Goal: Transaction & Acquisition: Purchase product/service

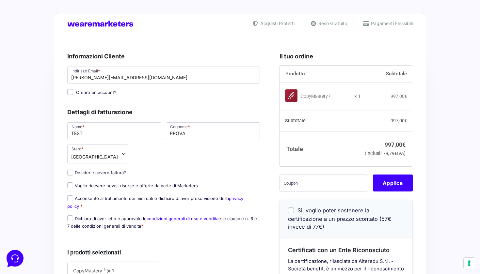
scroll to position [10, 0]
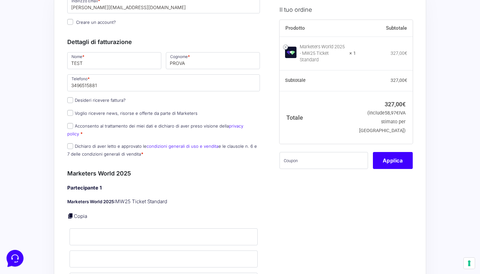
scroll to position [71, 0]
click at [69, 127] on input "Acconsento al trattamento dei miei dati e dichiaro di aver preso visione della …" at bounding box center [70, 125] width 6 height 6
checkbox input "true"
click at [70, 141] on p "Dichiaro di aver letto e approvato le condizioni generali di uso e vendita e le…" at bounding box center [163, 149] width 197 height 17
click at [71, 141] on p "Dichiaro di aver letto e approvato le condizioni generali di uso e vendita e le…" at bounding box center [163, 149] width 197 height 17
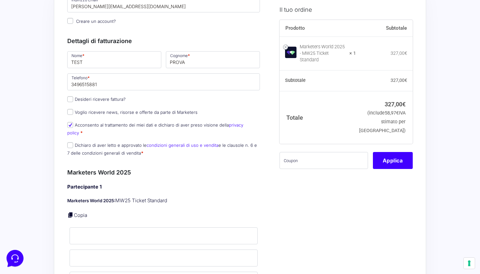
click at [70, 142] on input "Dichiaro di aver letto e approvato le condizioni generali di uso e vendita e le…" at bounding box center [70, 145] width 6 height 6
checkbox input "true"
click at [321, 155] on input "text" at bounding box center [323, 160] width 88 height 17
type input "eliotest"
click at [400, 158] on button "Applica" at bounding box center [393, 160] width 40 height 17
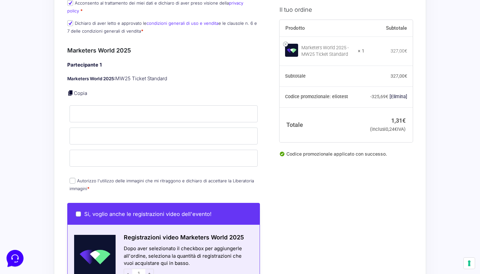
scroll to position [196, 0]
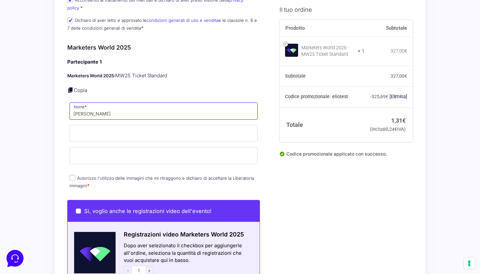
type input "alex"
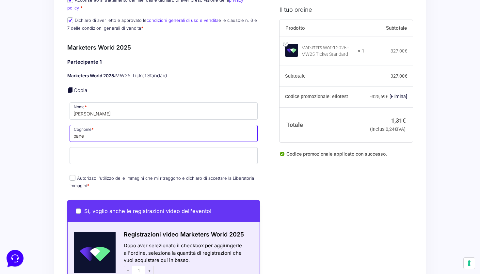
type input "pane"
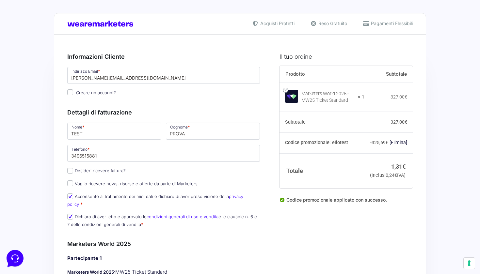
scroll to position [0, 0]
type input "[PERSON_NAME][EMAIL_ADDRESS][DOMAIN_NAME]"
click at [71, 169] on input "Desideri ricevere fattura?" at bounding box center [70, 171] width 6 height 6
checkbox input "true"
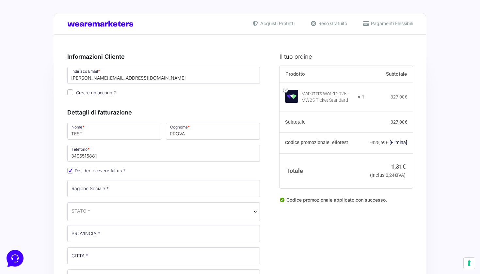
scroll to position [122, 0]
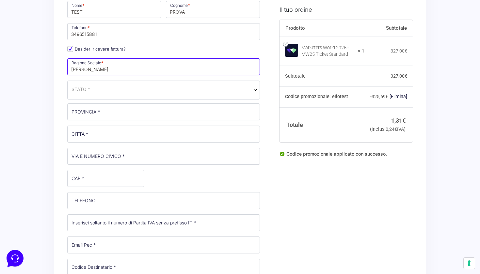
type input "alex"
click at [132, 89] on span "STATO *" at bounding box center [163, 89] width 184 height 7
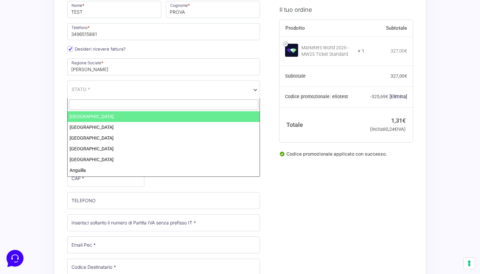
click at [120, 104] on input "text" at bounding box center [163, 104] width 189 height 11
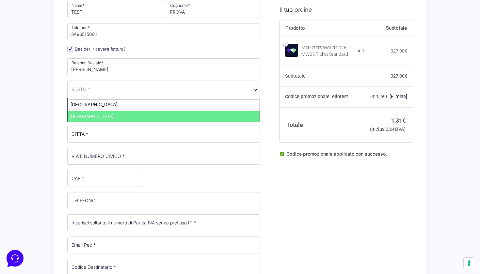
type input "italia"
select select "IT"
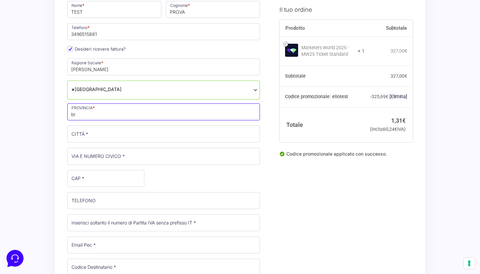
type input "b"
type input "Milano"
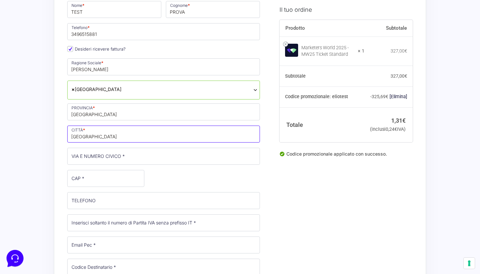
type input "Milano"
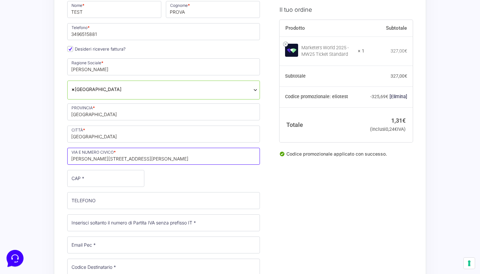
type input "[PERSON_NAME][STREET_ADDRESS][PERSON_NAME]"
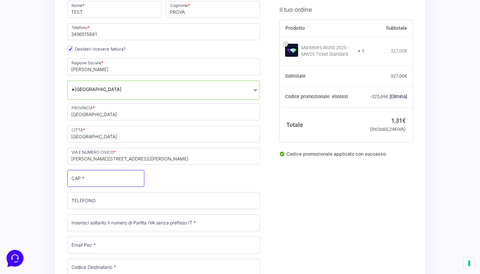
click at [105, 176] on input "CAP *" at bounding box center [105, 178] width 77 height 17
type input "20067"
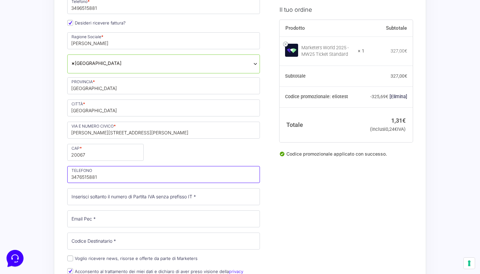
scroll to position [150, 0]
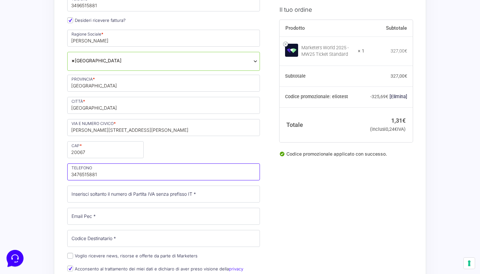
type input "3476515881"
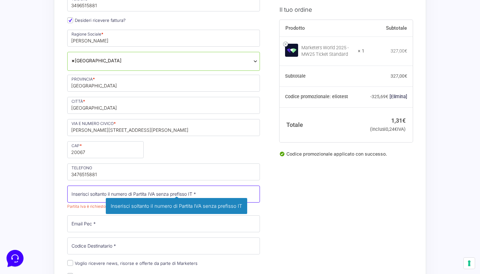
paste input "14036680966"
type input "14036680966"
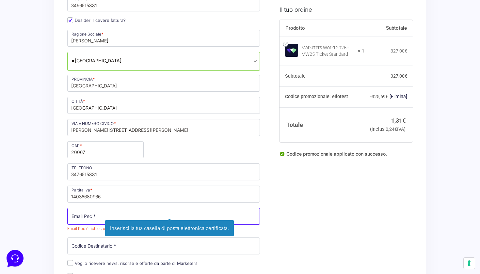
paste input "[PERSON_NAME][EMAIL_ADDRESS][DOMAIN_NAME]"
type input "[PERSON_NAME][EMAIL_ADDRESS][DOMAIN_NAME]"
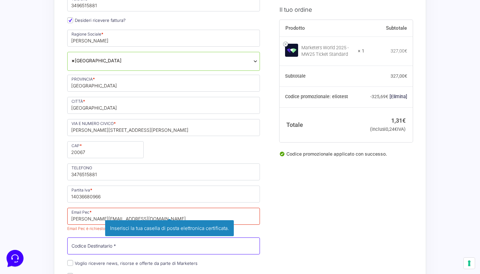
click at [88, 248] on div "Nome * TEST Cognome * PROVA Telefono * 3496515881 Desideri ricevere fattura? Ra…" at bounding box center [163, 141] width 197 height 341
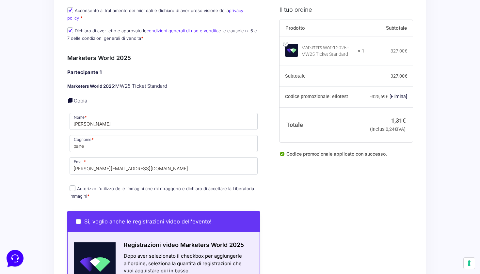
scroll to position [414, 0]
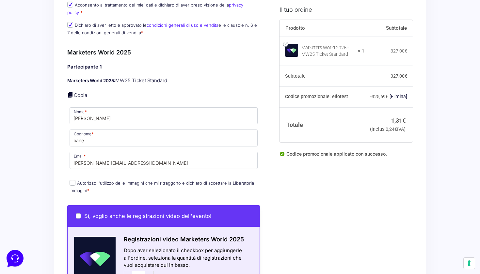
type input "0000000"
click at [72, 180] on input "Autorizzo l'utilizzo delle immagini che mi ritraggono e dichiaro di accettare l…" at bounding box center [72, 183] width 6 height 6
checkbox input "true"
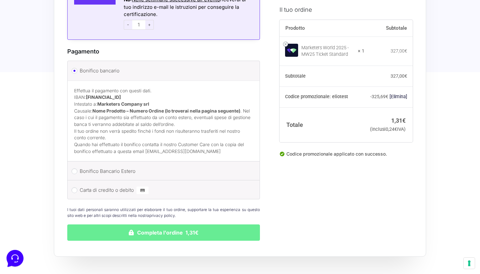
scroll to position [803, 0]
click at [75, 187] on input "Carta di credito o debito" at bounding box center [74, 190] width 6 height 6
radio input "true"
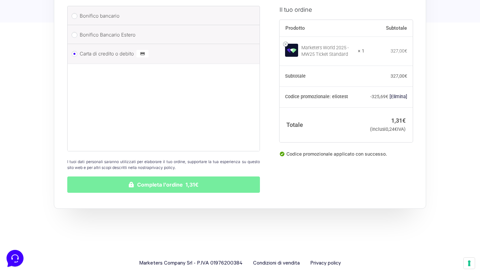
scroll to position [857, 0]
click at [170, 177] on button "Completa l'ordine 1,31€" at bounding box center [163, 185] width 192 height 16
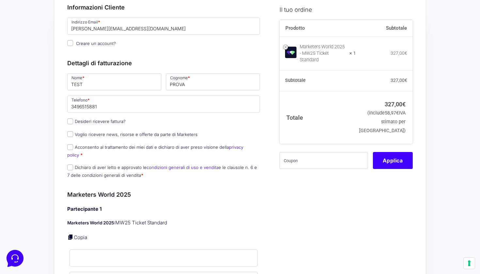
scroll to position [53, 0]
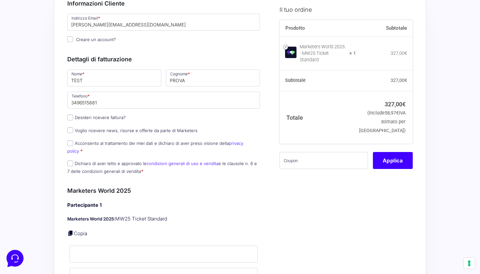
click at [71, 143] on input "Acconsento al trattamento dei miei dati e dichiaro di aver preso visione della …" at bounding box center [70, 143] width 6 height 6
checkbox input "true"
click at [71, 160] on input "Dichiaro di aver letto e approvato le condizioni generali di uso e vendita e le…" at bounding box center [70, 163] width 6 height 6
checkbox input "true"
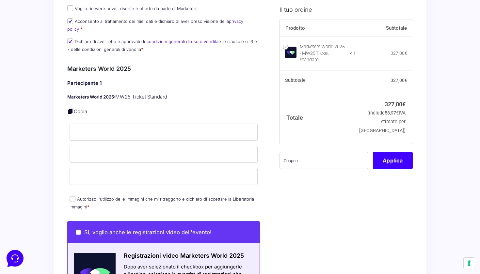
scroll to position [200, 0]
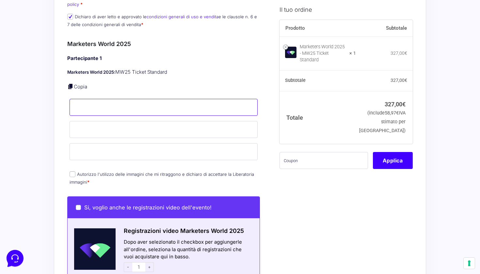
click at [130, 103] on input "Nome *" at bounding box center [163, 107] width 188 height 17
type input "alex"
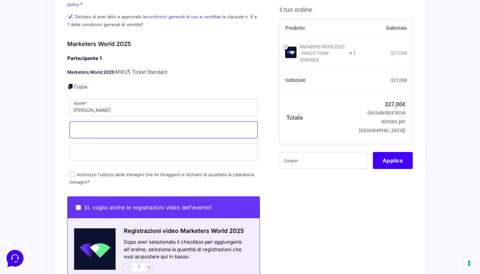
click at [120, 128] on input "Cognome *" at bounding box center [163, 129] width 188 height 17
type input "pane"
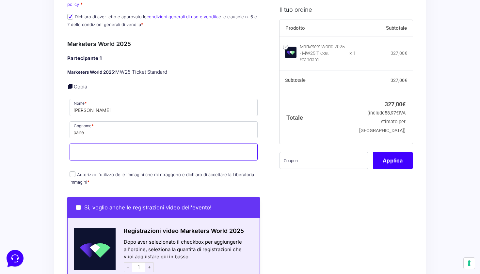
click at [115, 144] on input "Email *" at bounding box center [163, 152] width 188 height 17
type input "Alex.feelred"
type input "Alex.feelred@gmail.com"
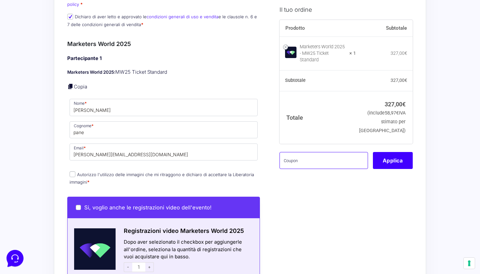
click at [320, 158] on input "text" at bounding box center [323, 160] width 88 height 17
type input "w"
type input "eliotest"
click at [401, 158] on button "Applica" at bounding box center [393, 160] width 40 height 17
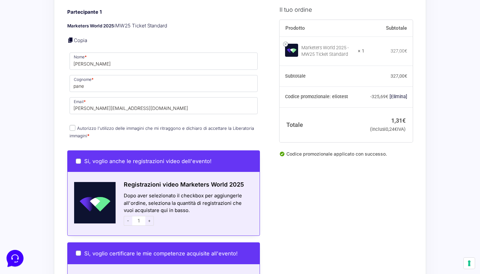
scroll to position [278, 0]
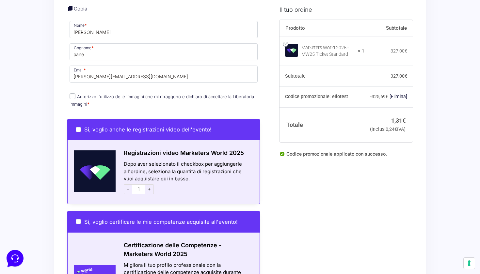
click at [73, 93] on input "Autorizzo l'utilizzo delle immagini che mi ritraggono e dichiaro di accettare l…" at bounding box center [72, 96] width 6 height 6
checkbox input "true"
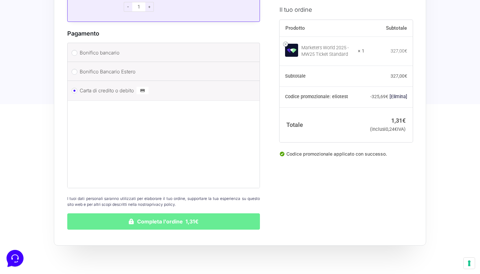
scroll to position [599, 0]
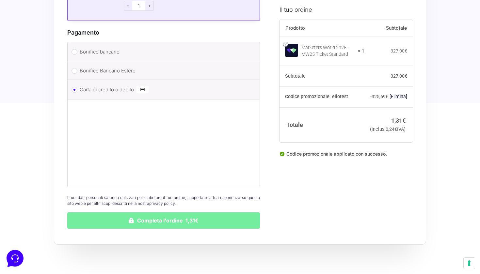
click at [176, 213] on button "Completa l'ordine 1,31€" at bounding box center [163, 220] width 192 height 16
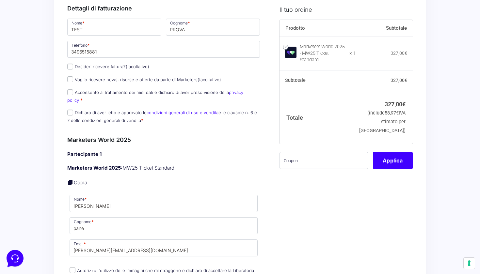
scroll to position [132, 0]
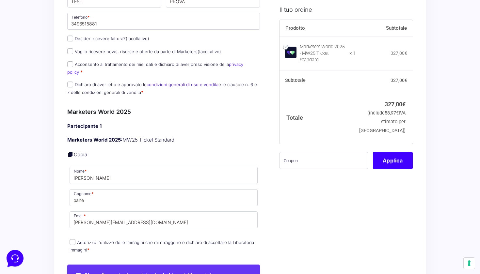
click at [71, 65] on input "Acconsento al trattamento dei miei dati e dichiaro di aver preso visione della …" at bounding box center [70, 64] width 6 height 6
checkbox input "true"
click at [71, 83] on label "Dichiaro di aver letto e approvato le condizioni generali di uso e vendita e le…" at bounding box center [162, 88] width 190 height 13
click at [71, 83] on input "Dichiaro di aver letto e approvato le condizioni generali di uso e vendita e le…" at bounding box center [70, 85] width 6 height 6
checkbox input "true"
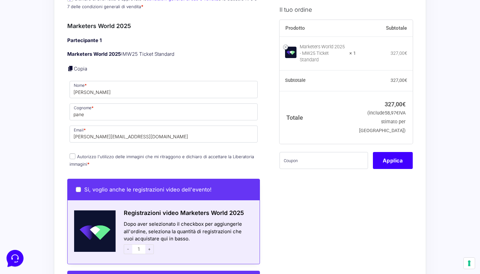
scroll to position [240, 0]
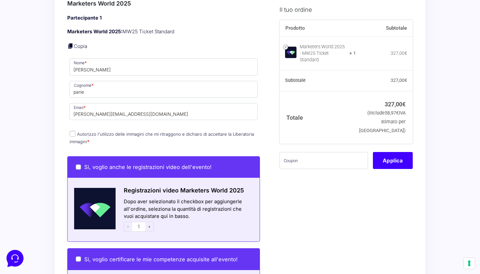
click at [74, 131] on input "Autorizzo l'utilizzo delle immagini che mi ritraggono e dichiaro di accettare l…" at bounding box center [72, 134] width 6 height 6
checkbox input "true"
click at [318, 156] on input "text" at bounding box center [323, 160] width 88 height 17
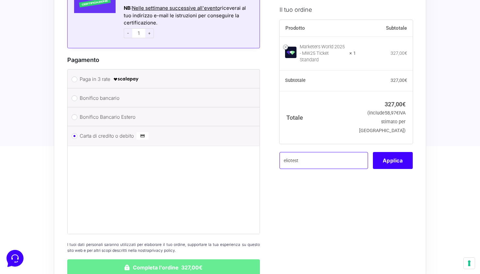
scroll to position [594, 0]
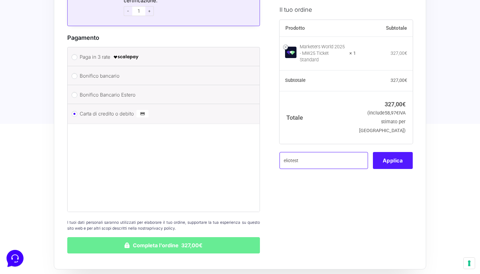
type input "eliotest"
click at [382, 158] on button "Applica" at bounding box center [393, 160] width 40 height 17
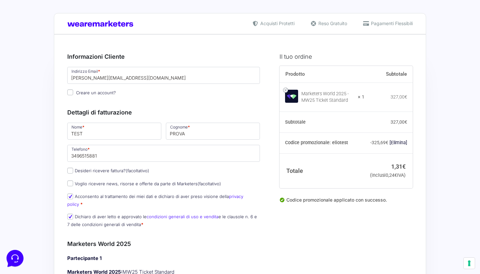
scroll to position [0, 0]
click at [70, 171] on input "Desideri ricevere fattura? (facoltativo)" at bounding box center [70, 171] width 6 height 6
checkbox input "true"
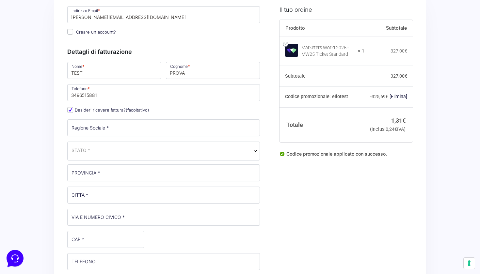
scroll to position [77, 0]
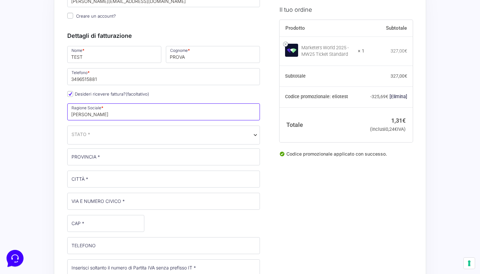
type input "[PERSON_NAME]"
click at [111, 131] on span "STATO *" at bounding box center [163, 134] width 184 height 7
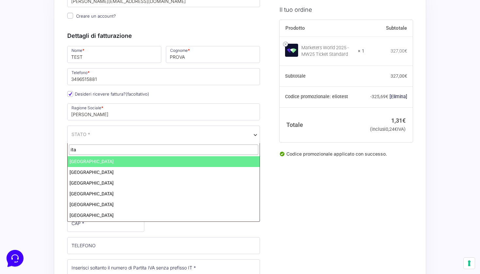
type input "ita"
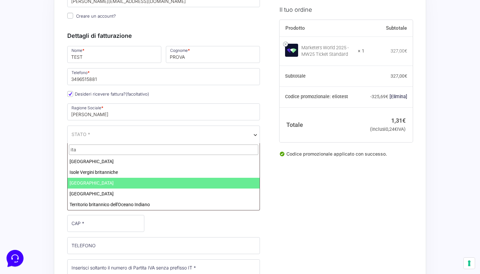
select select "IT"
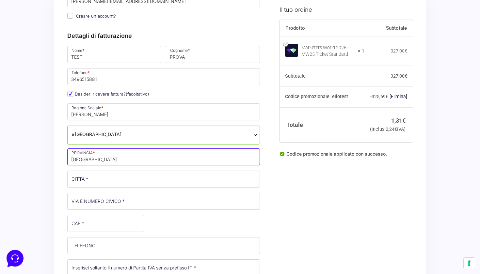
type input "[GEOGRAPHIC_DATA]"
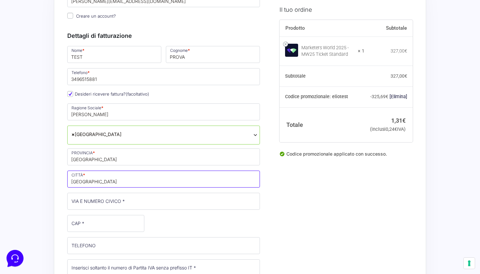
type input "[GEOGRAPHIC_DATA]"
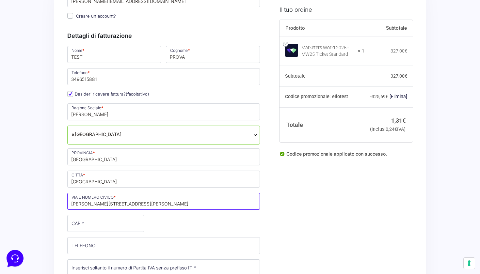
type input "[PERSON_NAME][STREET_ADDRESS][PERSON_NAME]"
click at [80, 225] on input "CAP *" at bounding box center [105, 223] width 77 height 17
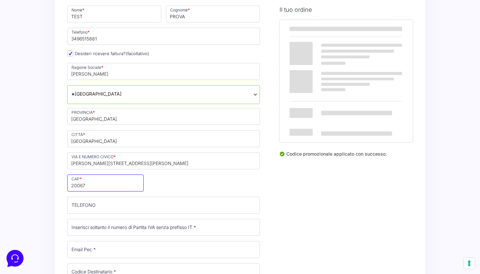
scroll to position [128, 0]
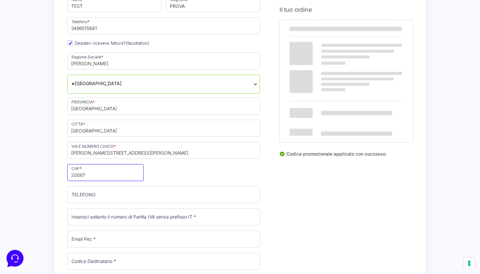
type input "20067"
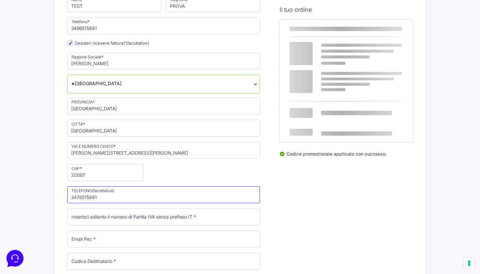
type input "3476515881"
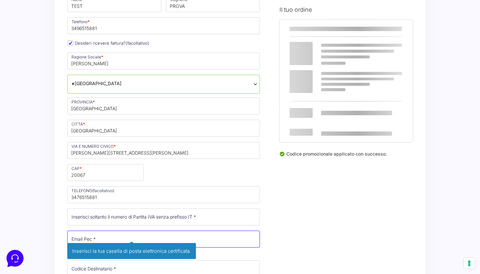
paste input "info@gardaemotion.com"
type input "info@gardaemotion.com"
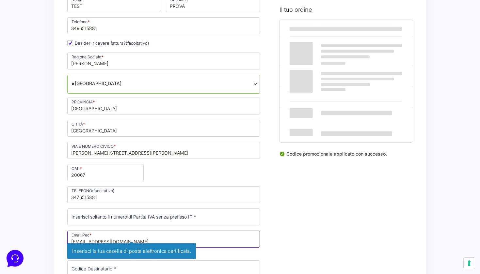
drag, startPoint x: 128, startPoint y: 236, endPoint x: 142, endPoint y: 241, distance: 14.8
click at [142, 241] on input "info@gardaemotion.com" at bounding box center [163, 239] width 192 height 17
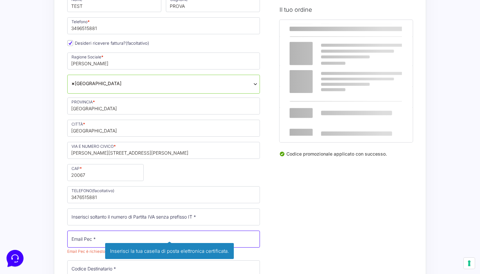
paste input "[PERSON_NAME][EMAIL_ADDRESS][DOMAIN_NAME]"
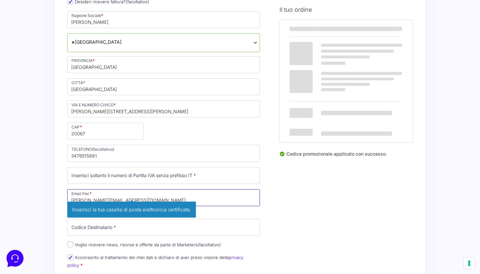
scroll to position [171, 0]
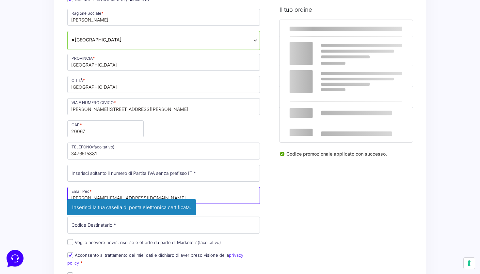
type input "[PERSON_NAME][EMAIL_ADDRESS][DOMAIN_NAME]"
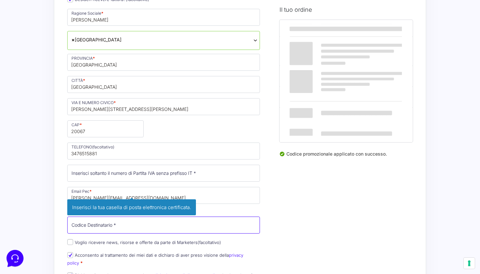
click at [124, 226] on div "Nome * TEST Cognome * PROVA Telefono * 3496515881 Desideri ricevere fattura? (f…" at bounding box center [163, 120] width 197 height 341
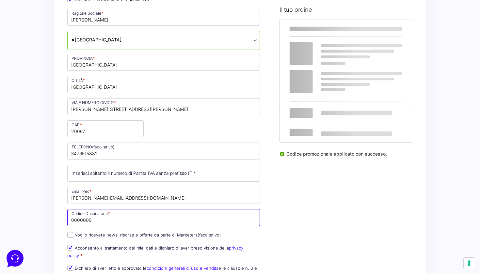
type input "0000000"
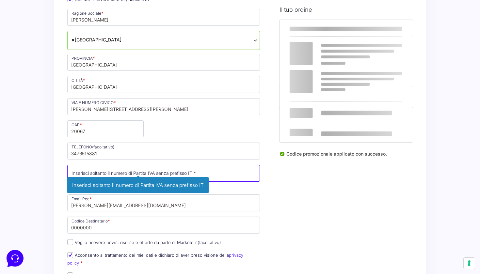
paste input "14036680966"
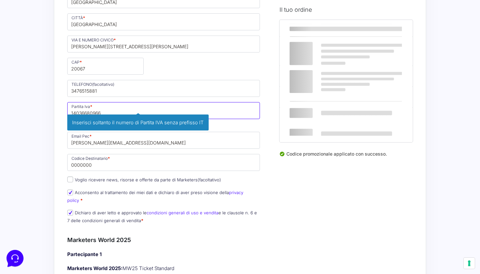
scroll to position [234, 0]
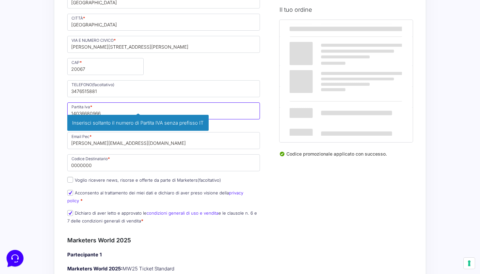
type input "14036680966"
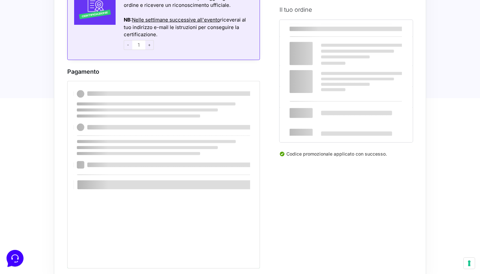
scroll to position [784, 0]
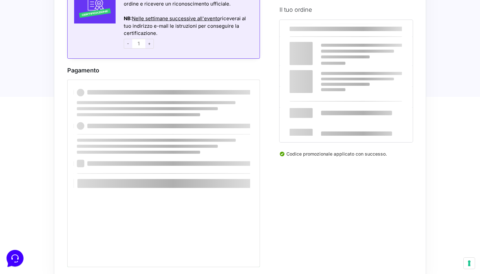
click at [245, 224] on div at bounding box center [163, 174] width 192 height 188
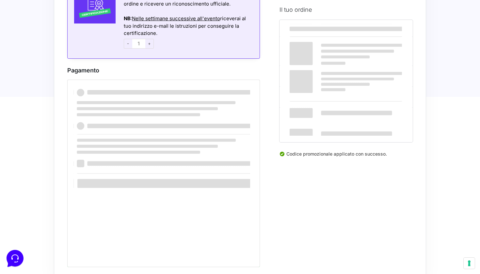
click at [216, 231] on div at bounding box center [163, 174] width 192 height 188
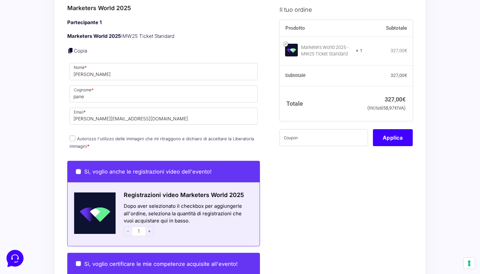
scroll to position [230, 0]
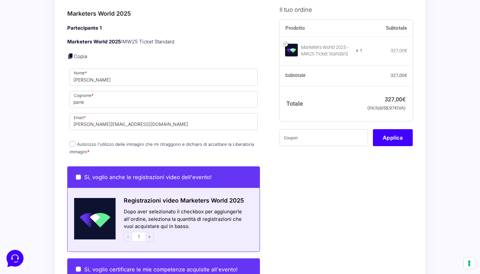
click at [72, 141] on input "Autorizzo l'utilizzo delle immagini che mi ritraggono e dichiaro di accettare l…" at bounding box center [72, 144] width 6 height 6
checkbox input "true"
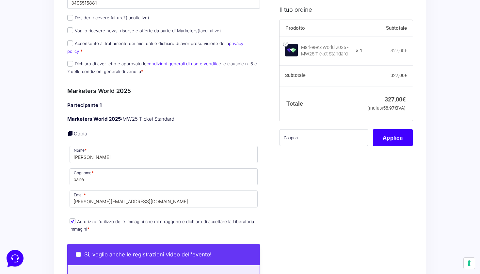
scroll to position [128, 0]
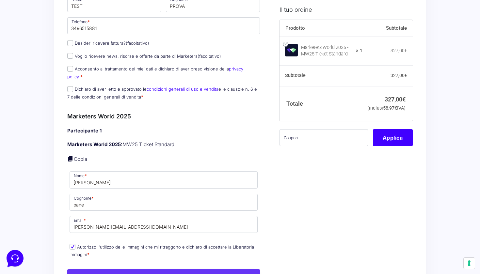
click at [71, 66] on input "Acconsento al trattamento dei miei dati e dichiaro di aver preso visione della …" at bounding box center [70, 69] width 6 height 6
checkbox input "true"
click at [70, 86] on input "Dichiaro di aver letto e approvato le condizioni generali di uso e vendita e le…" at bounding box center [70, 89] width 6 height 6
checkbox input "true"
click at [71, 41] on input "Desideri ricevere fattura? (facoltativo)" at bounding box center [70, 43] width 6 height 6
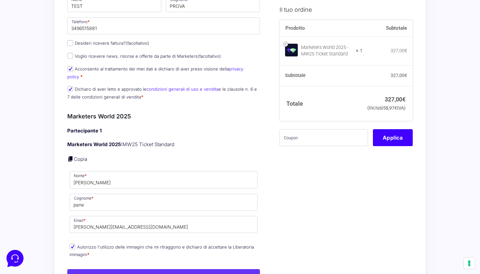
checkbox input "true"
type input "[PERSON_NAME]"
select select "IT"
type input "[GEOGRAPHIC_DATA]"
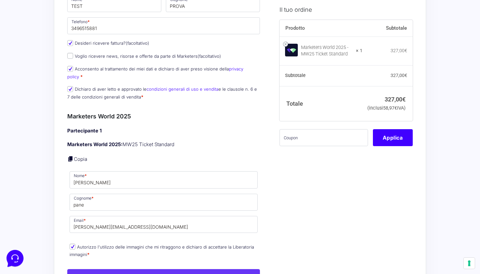
type input "[PERSON_NAME][STREET_ADDRESS][PERSON_NAME]"
type input "20067"
type input "3476515881"
type input "14036680966"
type input "[PERSON_NAME][EMAIL_ADDRESS][DOMAIN_NAME]"
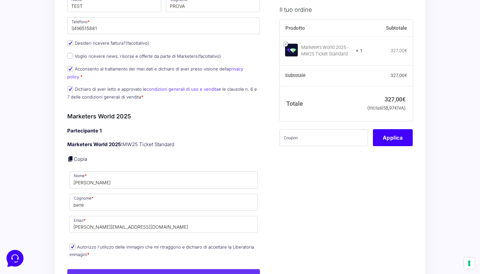
type input "0000000"
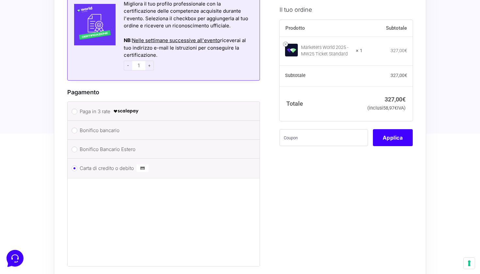
scroll to position [762, 0]
click at [320, 146] on input "text" at bounding box center [323, 137] width 88 height 17
type input "eliotest"
click at [410, 146] on button "Applica" at bounding box center [393, 137] width 40 height 17
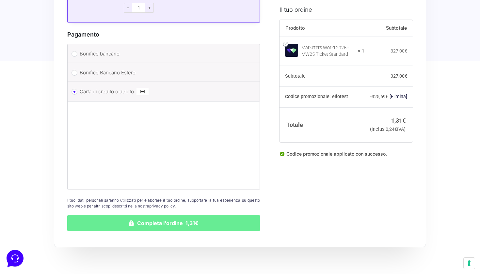
scroll to position [821, 0]
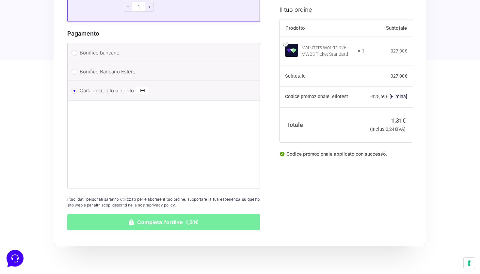
click at [143, 215] on button "Completa l'ordine 1,31€" at bounding box center [163, 222] width 192 height 16
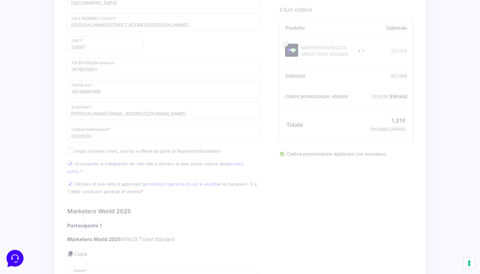
scroll to position [255, 0]
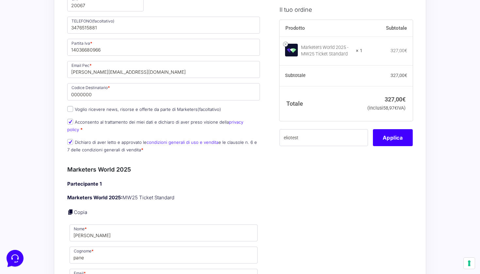
scroll to position [326, 0]
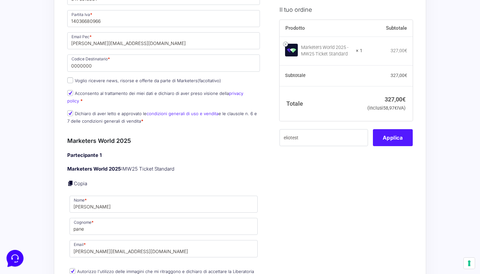
click at [384, 145] on button "Applica" at bounding box center [393, 137] width 40 height 17
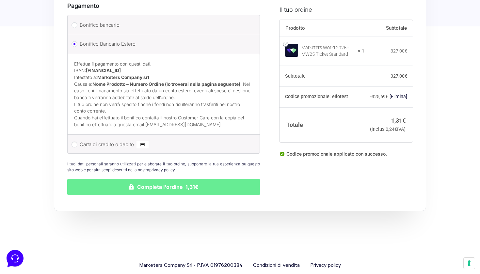
scroll to position [848, 0]
click at [74, 142] on input "Carta di credito o debito" at bounding box center [74, 145] width 6 height 6
radio input "true"
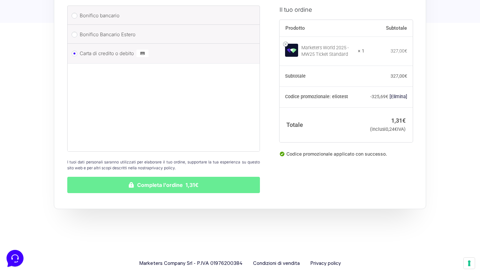
scroll to position [0, 0]
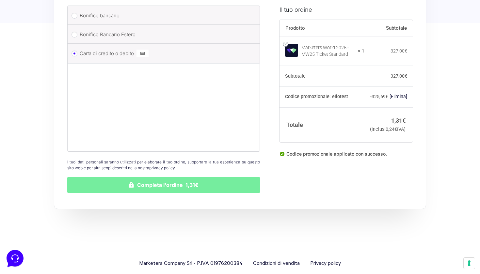
click at [129, 177] on button "Completa l'ordine 1,31€" at bounding box center [163, 185] width 192 height 16
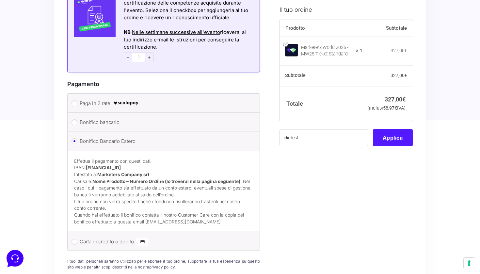
click at [383, 146] on button "Applica" at bounding box center [393, 137] width 40 height 17
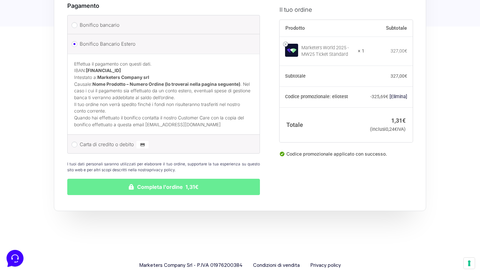
scroll to position [848, 0]
click at [76, 142] on input "Carta di credito o debito" at bounding box center [74, 145] width 6 height 6
radio input "true"
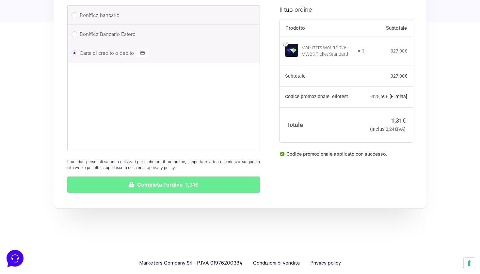
scroll to position [858, 0]
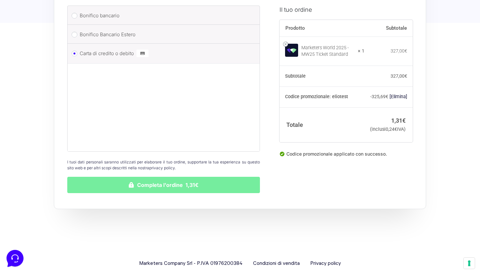
click at [176, 177] on button "Completa l'ordine 1,31€" at bounding box center [163, 185] width 192 height 16
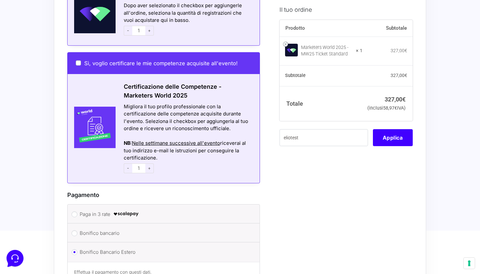
scroll to position [665, 0]
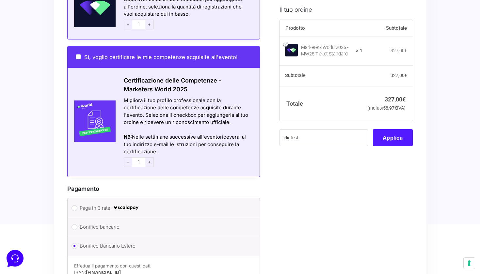
click at [390, 146] on button "Applica" at bounding box center [393, 137] width 40 height 17
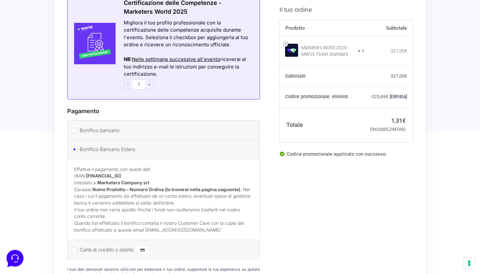
scroll to position [805, 0]
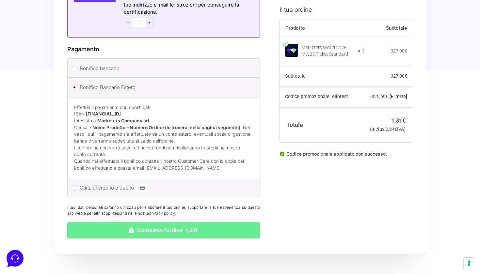
click at [76, 185] on input "Carta di credito o debito" at bounding box center [74, 188] width 6 height 6
radio input "true"
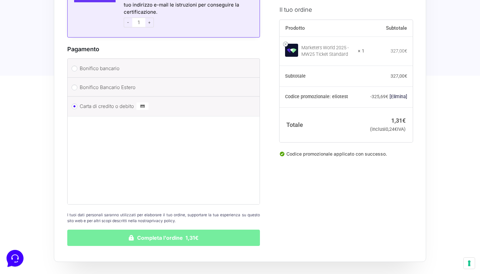
click at [203, 230] on button "Completa l'ordine 1,31€" at bounding box center [163, 238] width 192 height 16
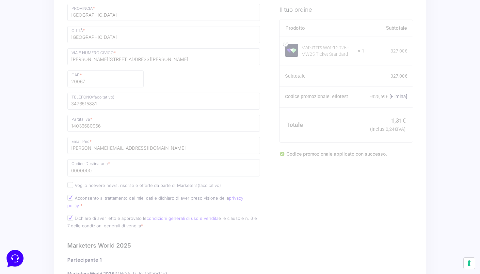
scroll to position [221, 0]
